Goal: Task Accomplishment & Management: Use online tool/utility

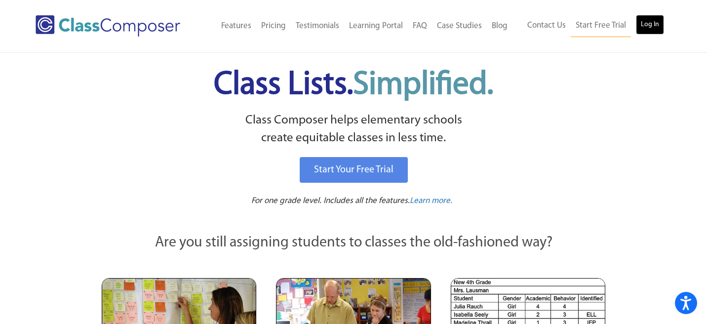
click at [646, 22] on link "Log In" at bounding box center [650, 25] width 28 height 20
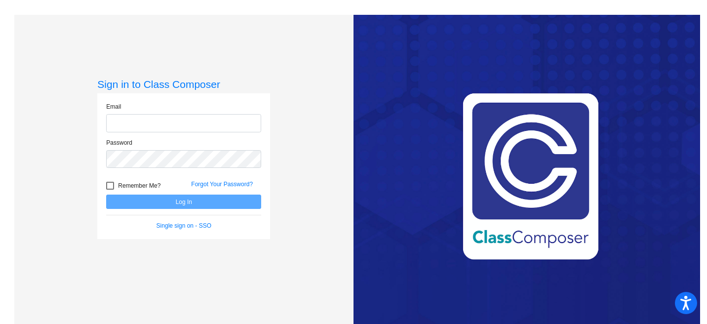
type input "mhesch@isd186.org"
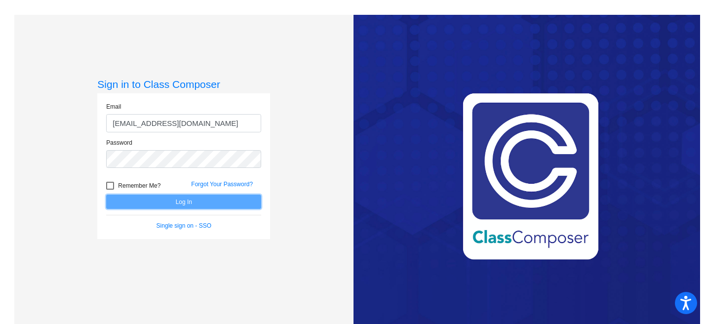
click at [198, 204] on button "Log In" at bounding box center [183, 202] width 155 height 14
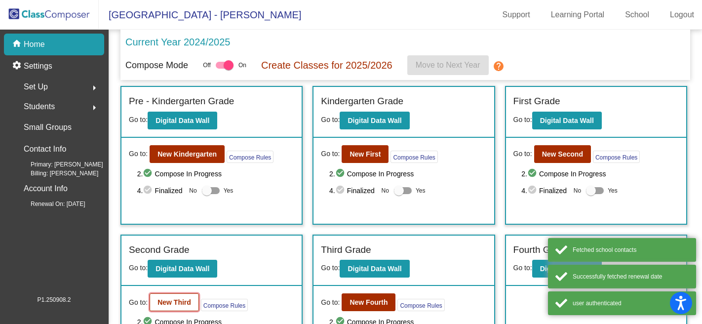
click at [163, 307] on button "New Third" at bounding box center [174, 302] width 49 height 18
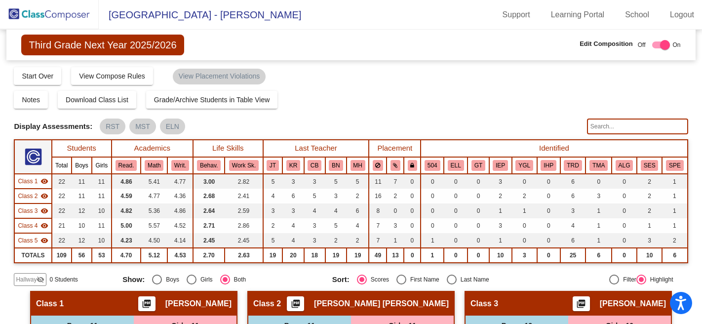
click at [553, 98] on div "Notes Download Class List Import Students Grade/Archive Students in Table View …" at bounding box center [351, 100] width 674 height 18
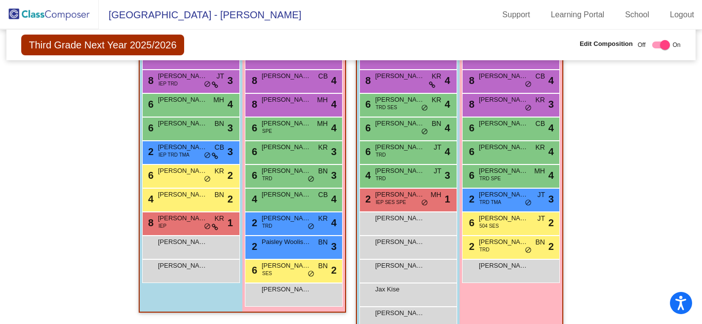
scroll to position [616, 0]
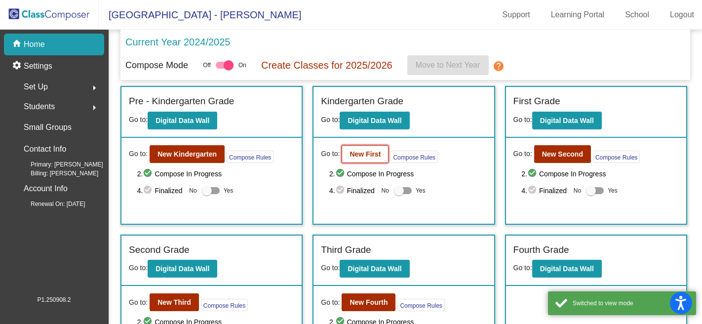
click at [369, 151] on b "New First" at bounding box center [365, 154] width 31 height 8
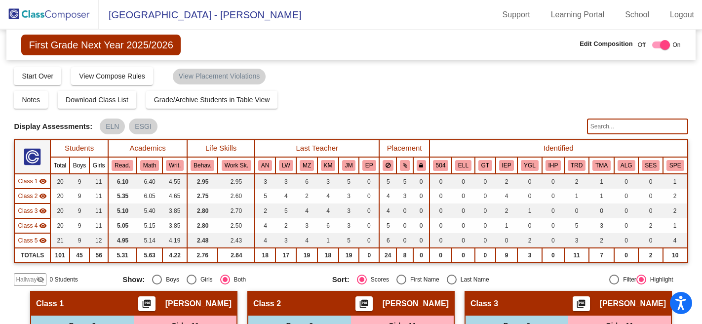
click at [538, 91] on div "Notes Download Class List Import Students Grade/Archive Students in Table View …" at bounding box center [351, 100] width 674 height 18
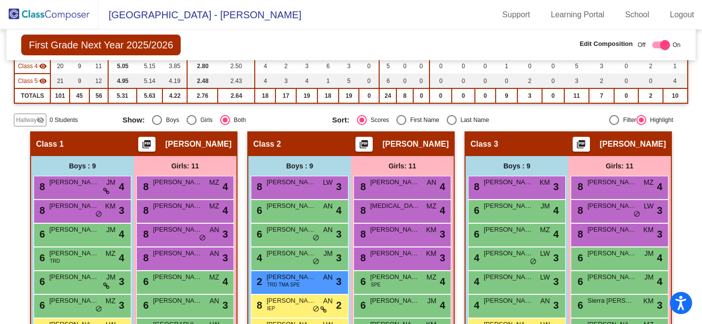
scroll to position [158, 0]
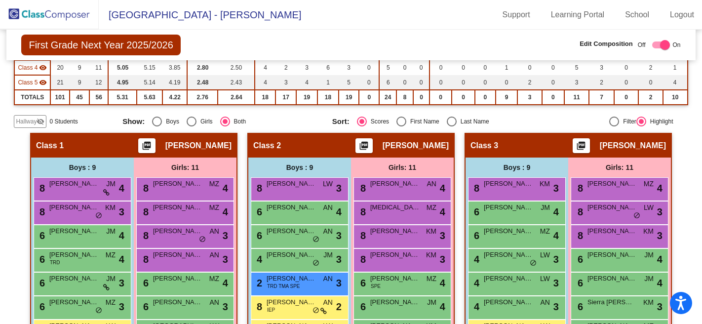
click at [546, 112] on div "Display Scores for Years: 2023 - 2024 2024 - 2025 Grade/Archive Students in Tab…" at bounding box center [351, 18] width 674 height 220
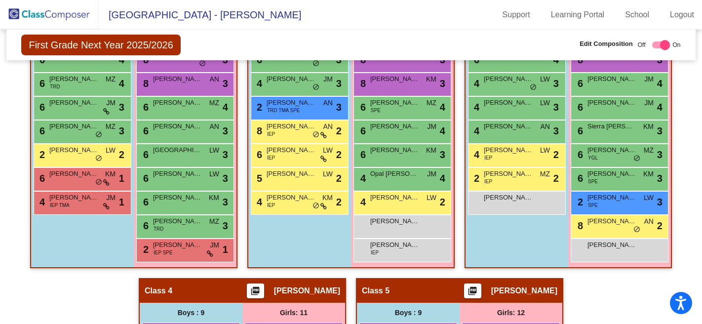
scroll to position [336, 0]
